Goal: Task Accomplishment & Management: Manage account settings

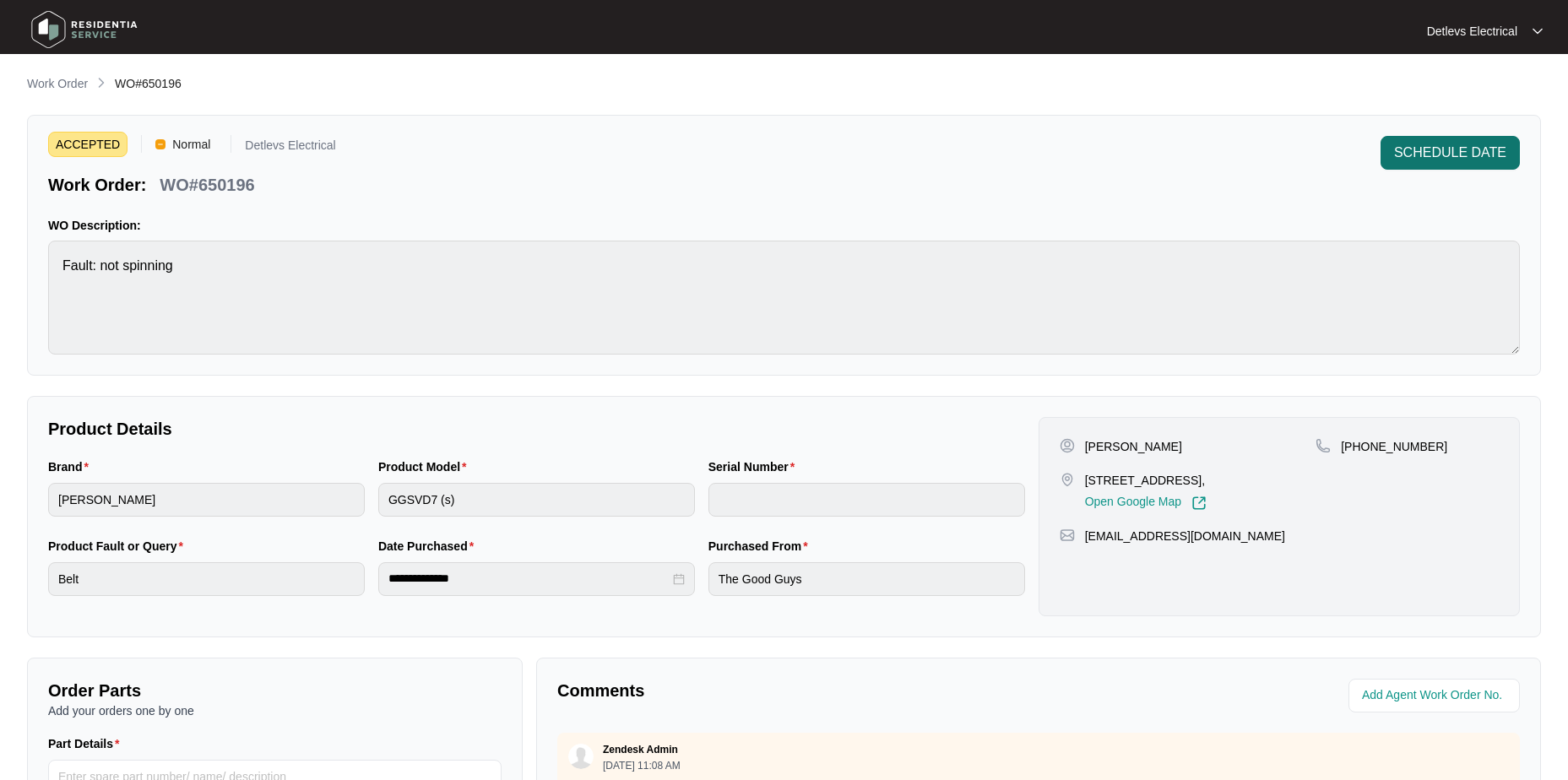
click at [1431, 161] on span "SCHEDULE DATE" at bounding box center [1450, 153] width 112 height 20
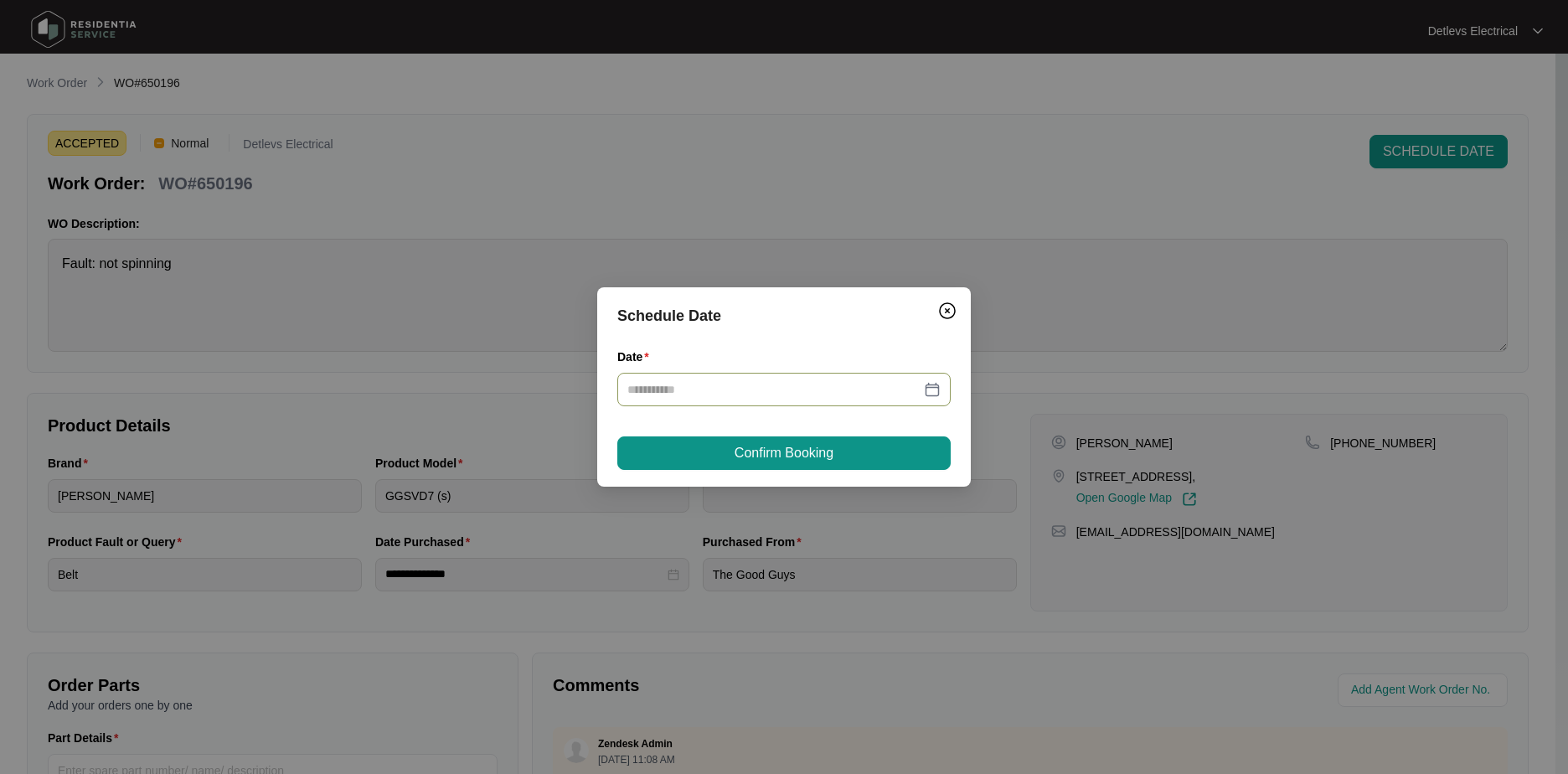
click at [726, 398] on div at bounding box center [783, 389] width 333 height 33
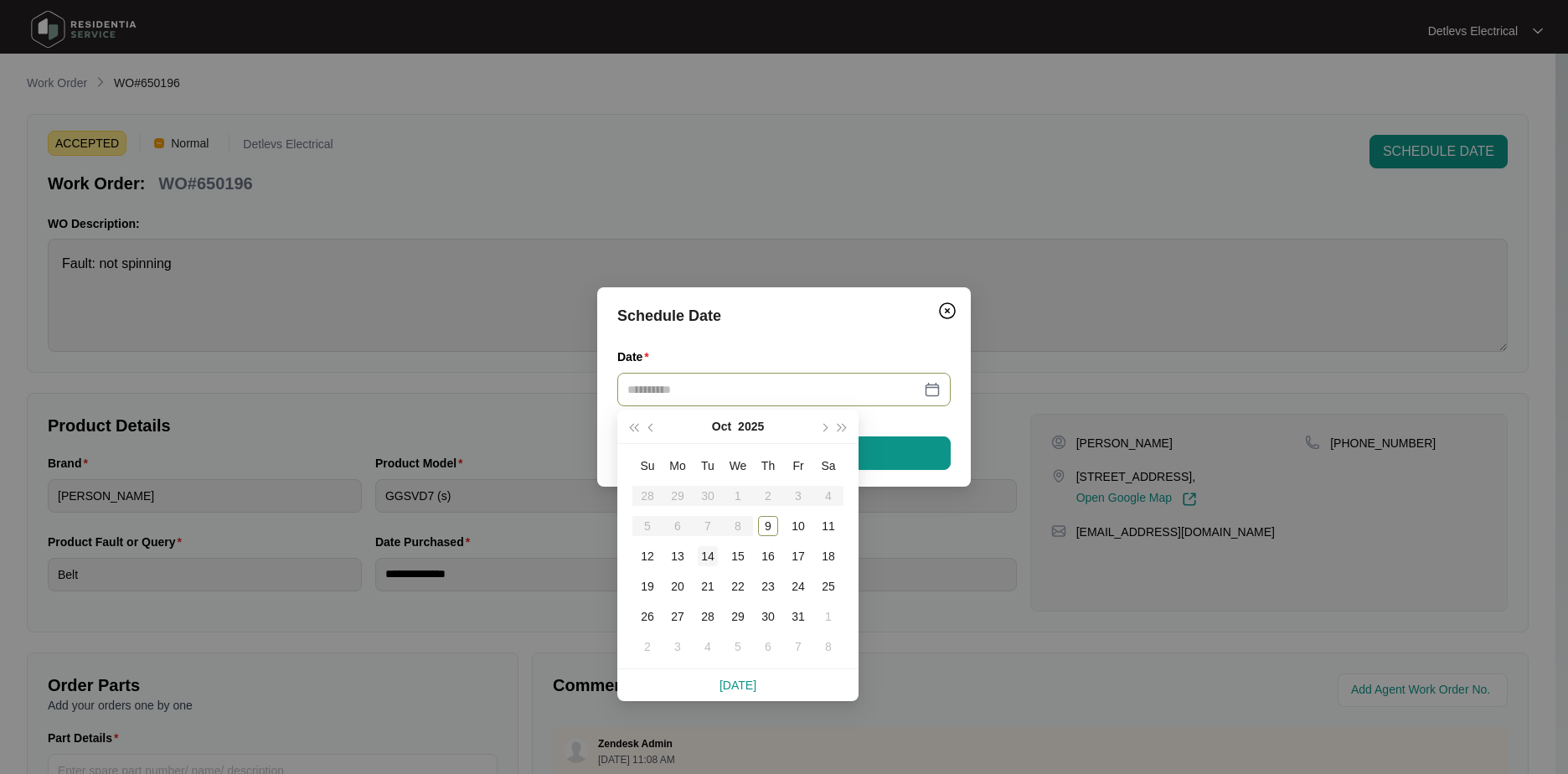
click at [709, 557] on div "14" at bounding box center [707, 555] width 20 height 20
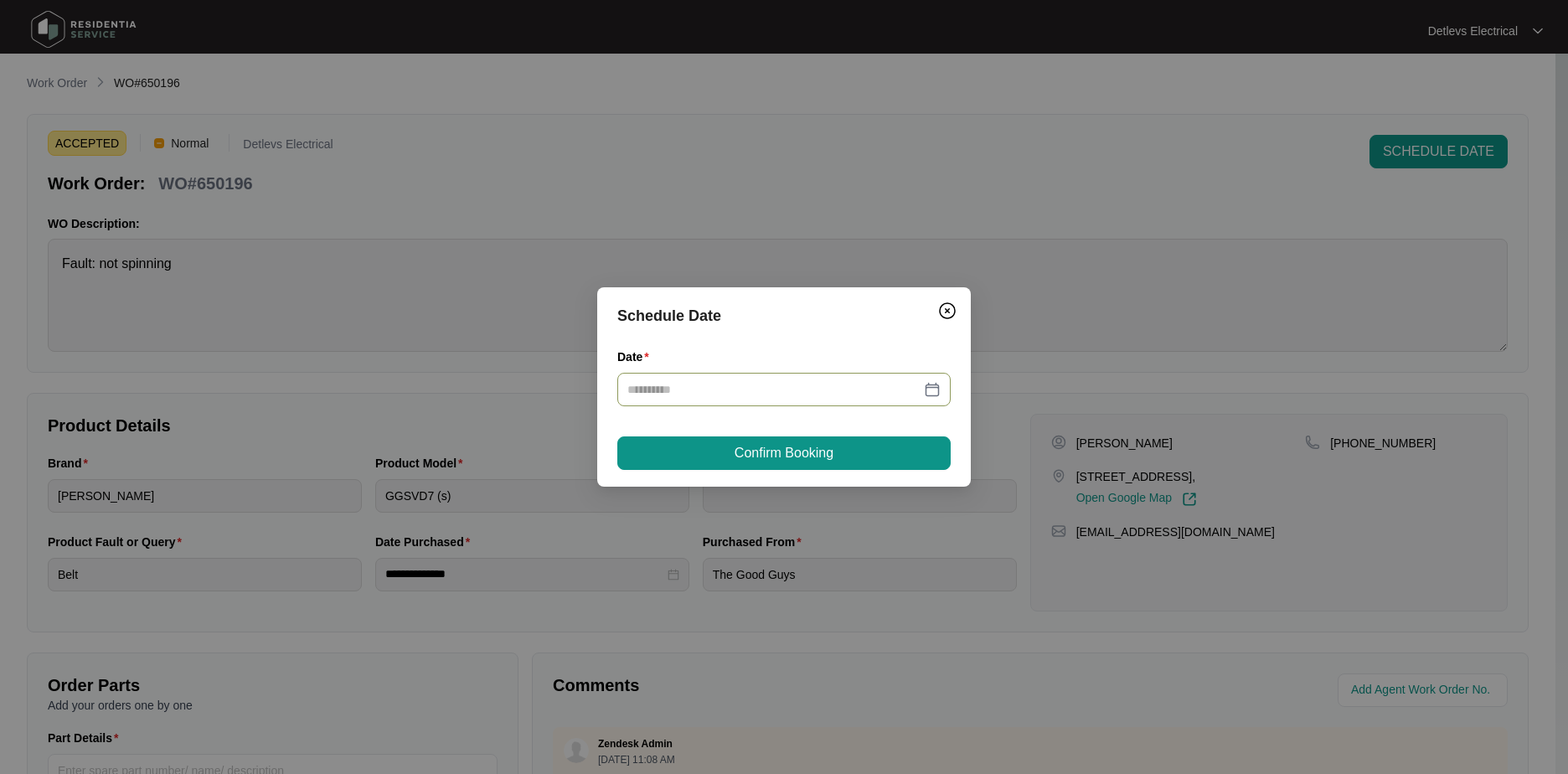
type input "**********"
click at [865, 447] on button "Confirm Booking" at bounding box center [783, 452] width 333 height 33
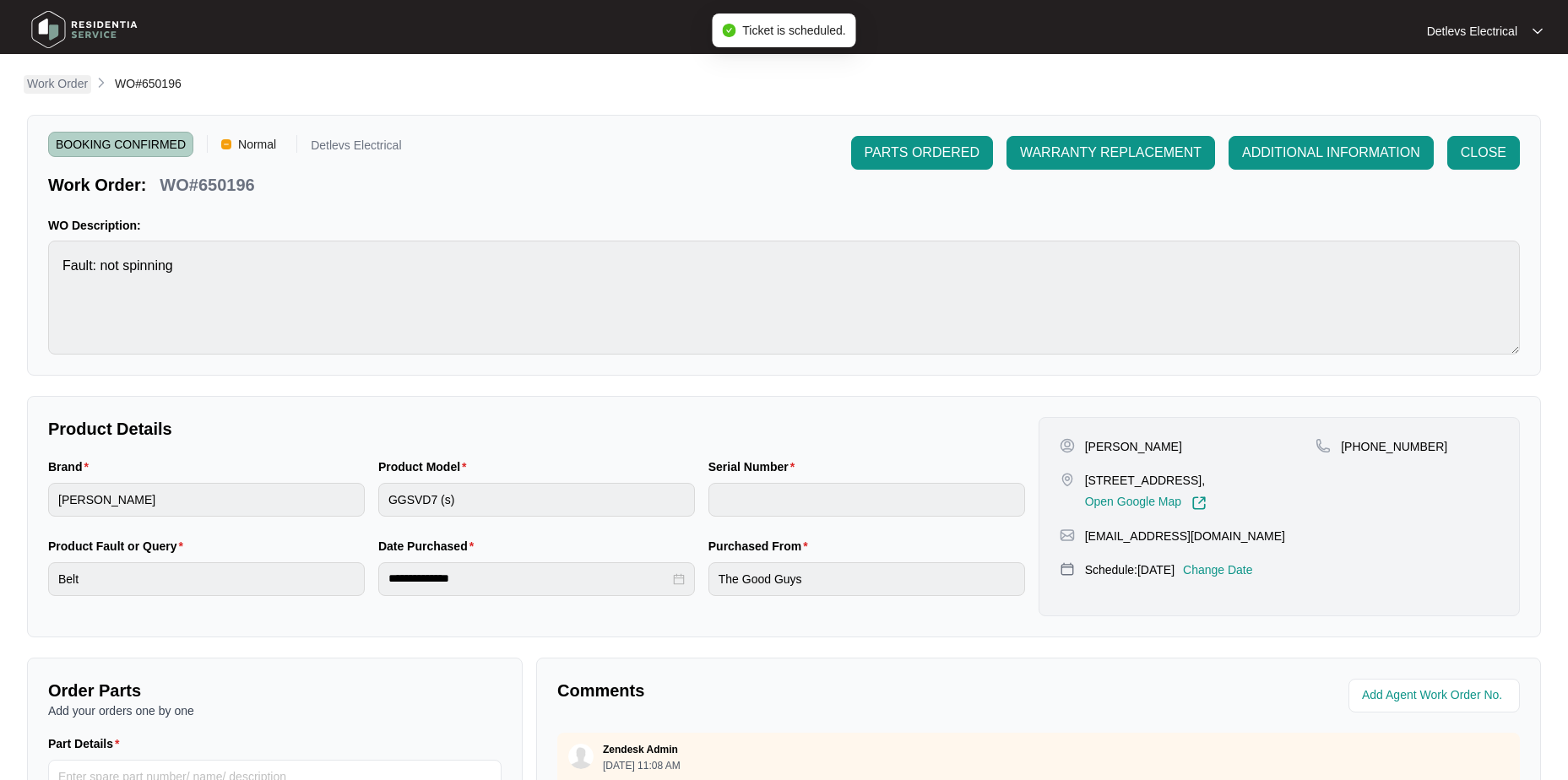
click at [44, 88] on p "Work Order" at bounding box center [57, 84] width 61 height 17
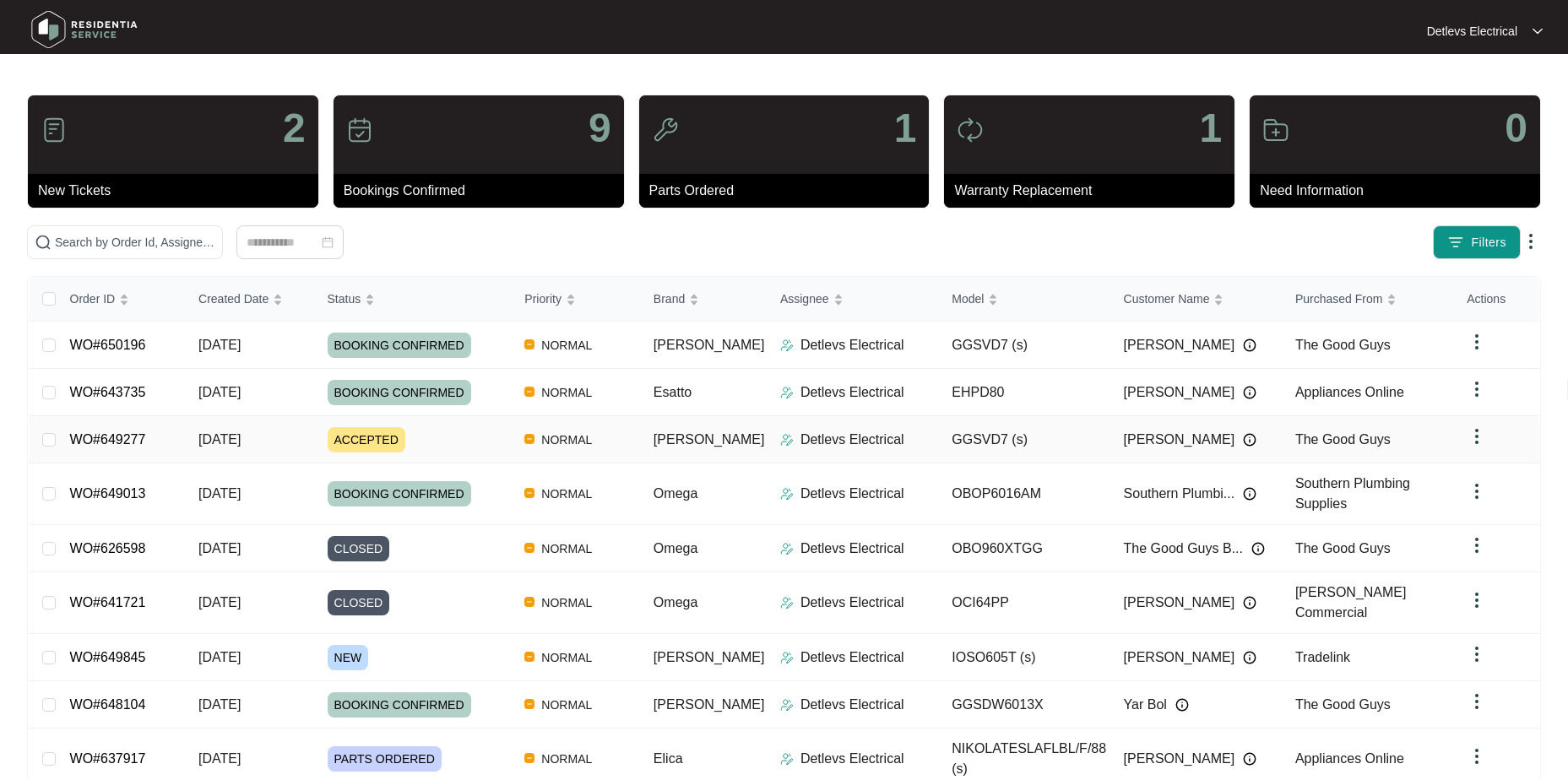
click at [272, 434] on td "[DATE]" at bounding box center [249, 440] width 129 height 47
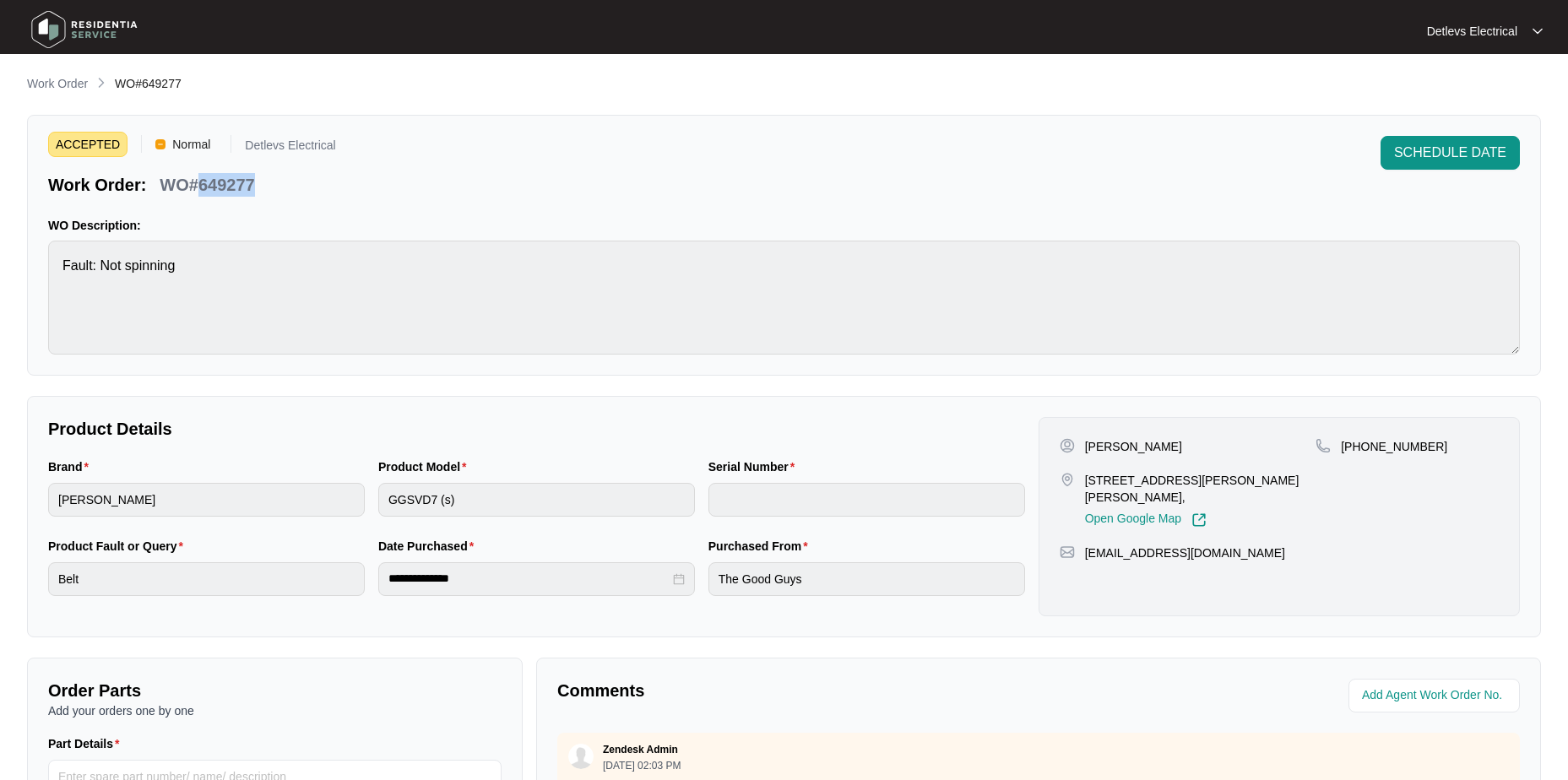
drag, startPoint x: 197, startPoint y: 187, endPoint x: 250, endPoint y: 187, distance: 53.0
click at [250, 187] on p "WO#649277" at bounding box center [207, 185] width 95 height 24
copy p "649277"
